Goal: Information Seeking & Learning: Learn about a topic

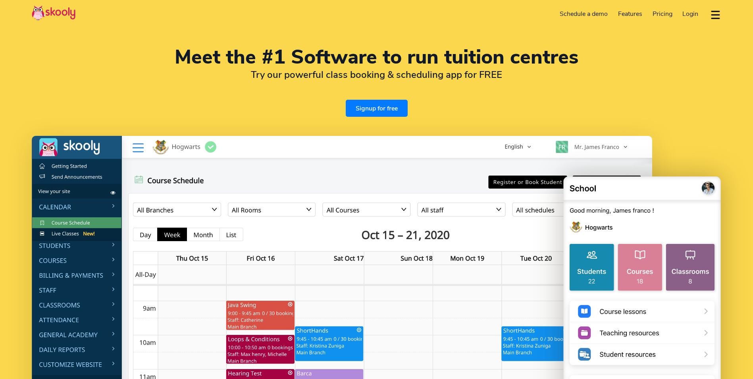
select select "en"
select select "91"
select select "[GEOGRAPHIC_DATA]"
select select "[GEOGRAPHIC_DATA]/[GEOGRAPHIC_DATA]"
click at [663, 15] on span "Pricing" at bounding box center [663, 14] width 20 height 9
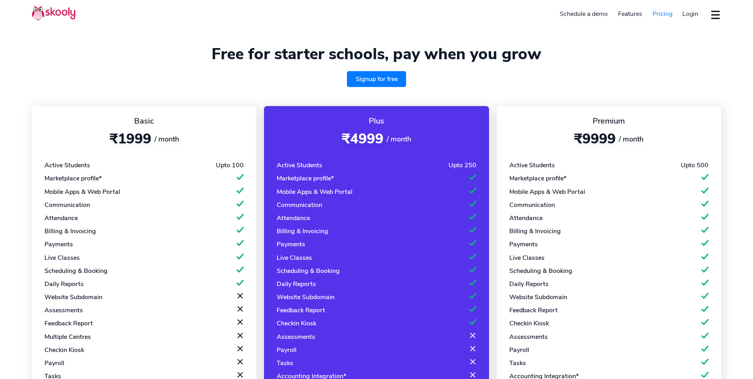
select select "en"
select select "91"
select select "[GEOGRAPHIC_DATA]"
select select "[GEOGRAPHIC_DATA]/[GEOGRAPHIC_DATA]"
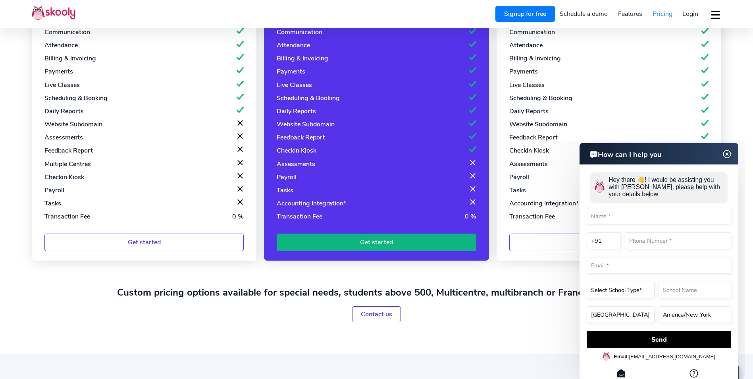
scroll to position [199, 0]
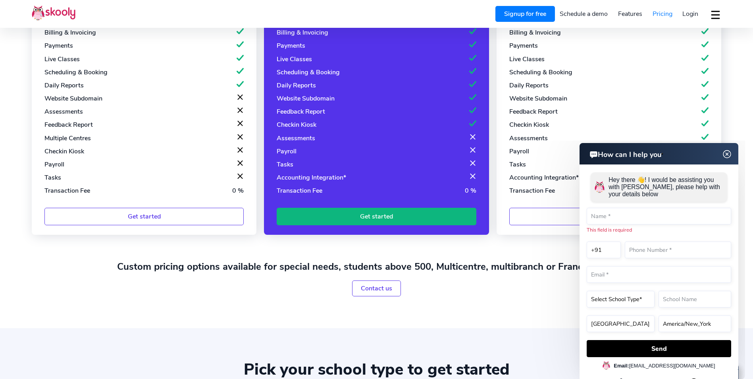
drag, startPoint x: 729, startPoint y: 154, endPoint x: 1184, endPoint y: 277, distance: 471.2
click at [729, 154] on img at bounding box center [727, 154] width 15 height 10
